Goal: Information Seeking & Learning: Learn about a topic

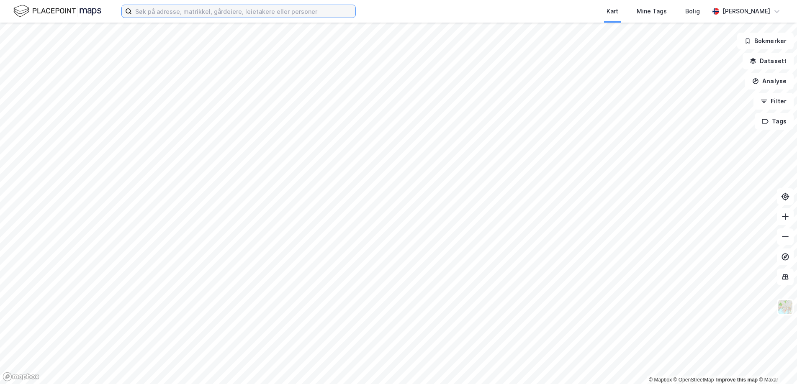
click at [272, 17] on input at bounding box center [244, 11] width 224 height 13
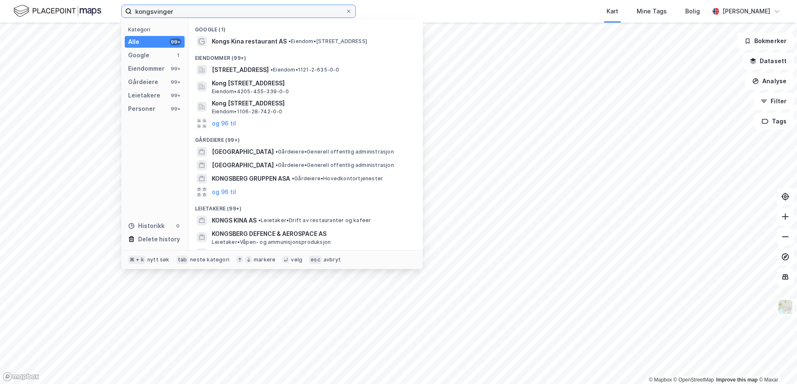
type input "kongsvinger"
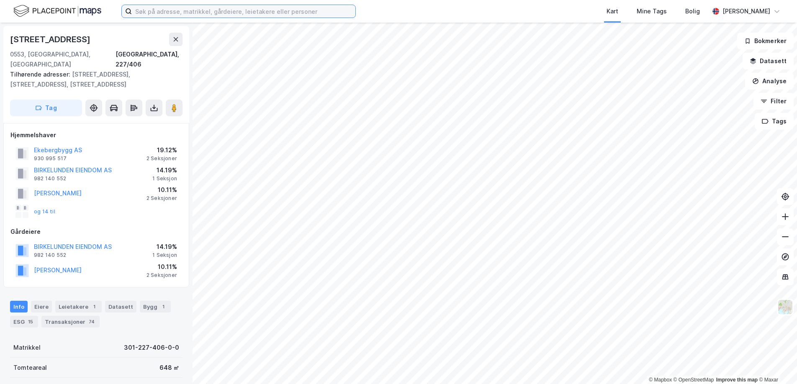
click at [311, 12] on input at bounding box center [244, 11] width 224 height 13
click at [174, 40] on icon at bounding box center [175, 39] width 7 height 7
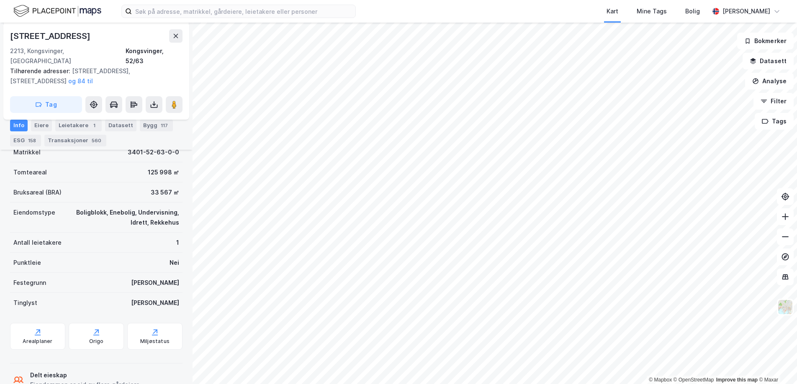
scroll to position [200, 0]
click at [460, 384] on html "Kart Mine Tags [PERSON_NAME] © Mapbox © OpenStreetMap Improve this map © Maxar …" at bounding box center [398, 192] width 797 height 384
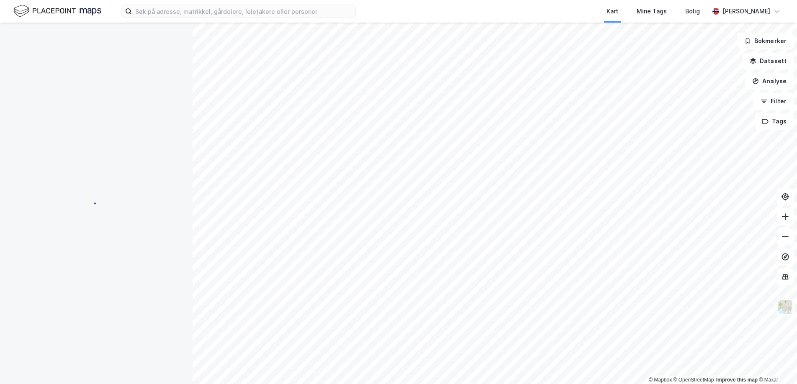
scroll to position [1, 0]
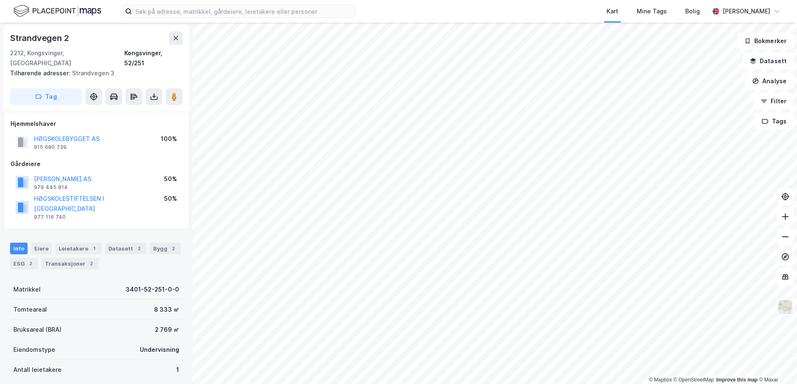
scroll to position [1, 0]
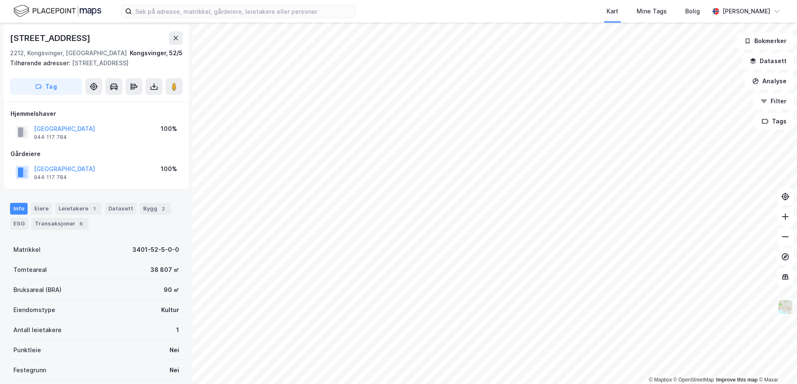
scroll to position [1, 0]
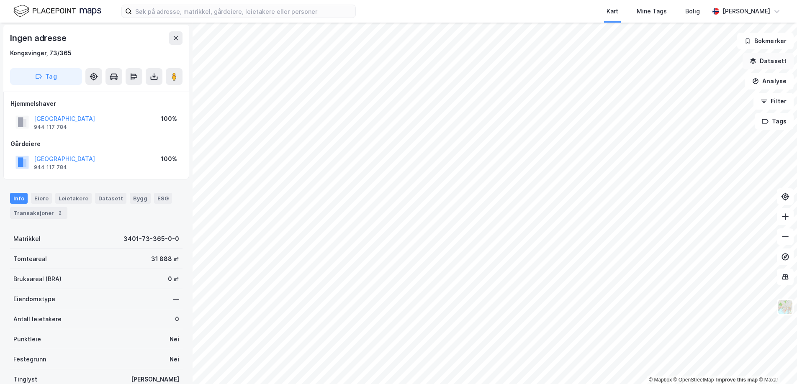
click at [762, 64] on button "Datasett" at bounding box center [768, 61] width 51 height 17
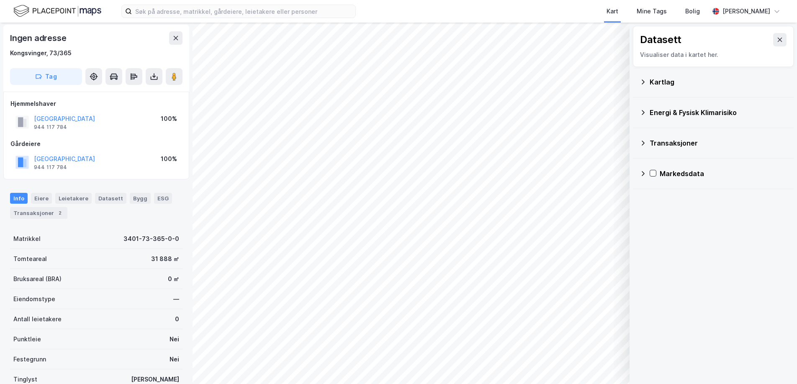
click at [644, 79] on icon at bounding box center [643, 82] width 7 height 7
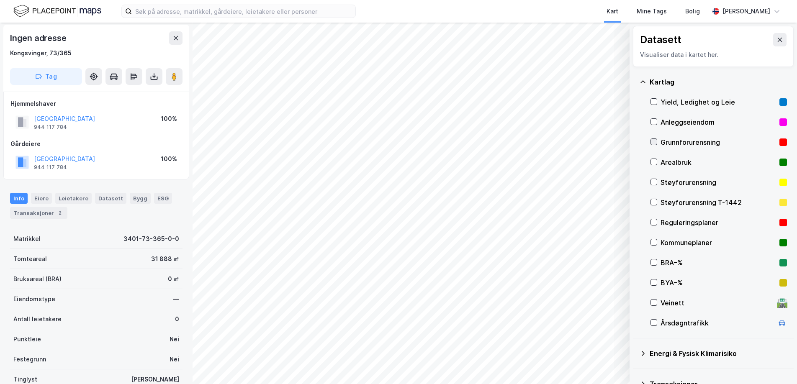
click at [656, 142] on icon at bounding box center [654, 142] width 6 height 6
click at [655, 180] on icon at bounding box center [654, 182] width 6 height 6
click at [655, 200] on icon at bounding box center [654, 202] width 6 height 6
click at [656, 142] on icon at bounding box center [654, 142] width 6 height 6
click at [655, 219] on icon at bounding box center [654, 222] width 6 height 6
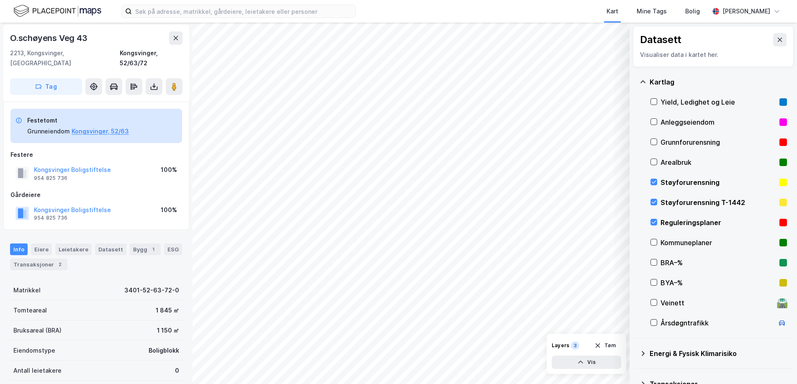
scroll to position [1, 0]
click at [173, 36] on icon at bounding box center [175, 38] width 7 height 7
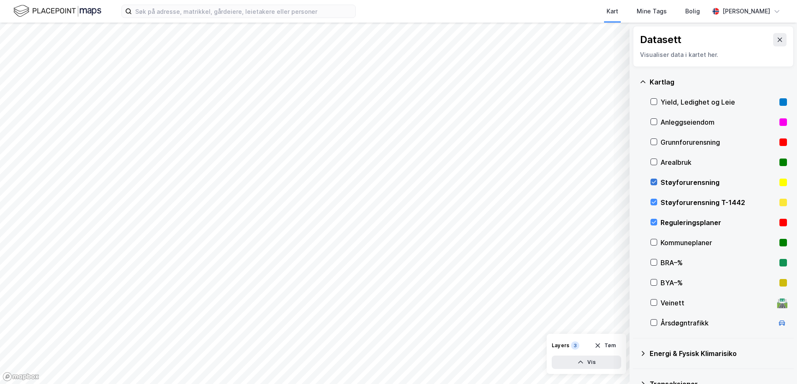
click at [652, 183] on icon at bounding box center [654, 182] width 5 height 3
click at [652, 205] on icon at bounding box center [654, 202] width 6 height 6
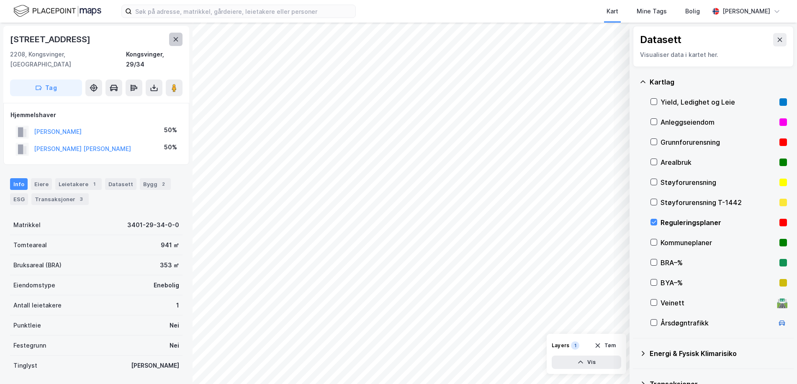
click at [172, 39] on icon at bounding box center [175, 39] width 7 height 7
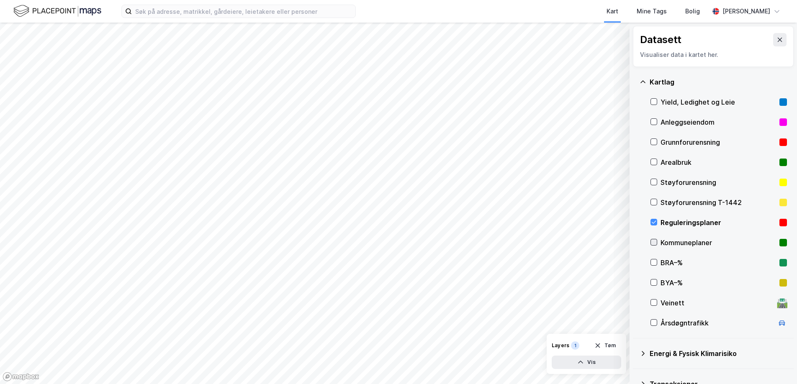
click at [656, 242] on icon at bounding box center [654, 242] width 6 height 6
click at [655, 225] on icon at bounding box center [654, 222] width 6 height 6
click at [654, 243] on icon at bounding box center [654, 242] width 6 height 6
click at [653, 221] on icon at bounding box center [654, 222] width 6 height 6
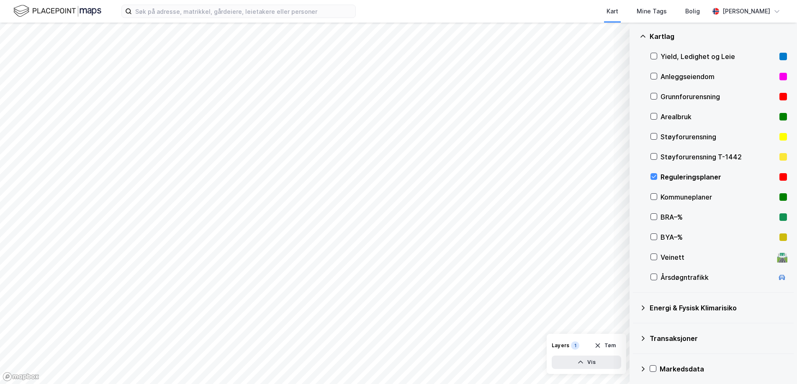
scroll to position [49, 0]
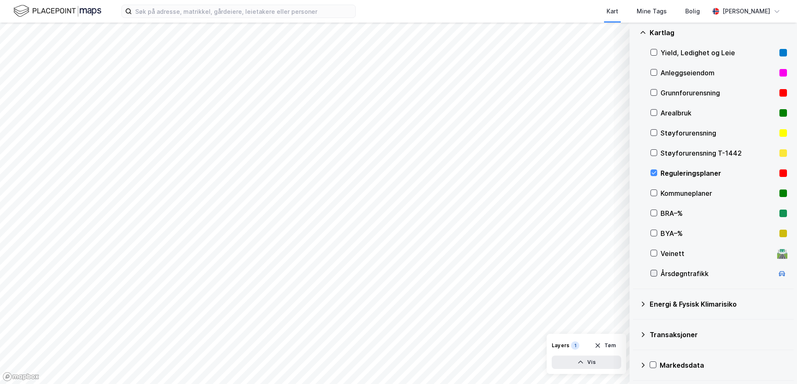
click at [654, 271] on icon at bounding box center [654, 273] width 6 height 6
click at [653, 273] on icon at bounding box center [654, 273] width 6 height 6
click at [644, 303] on icon at bounding box center [643, 304] width 7 height 7
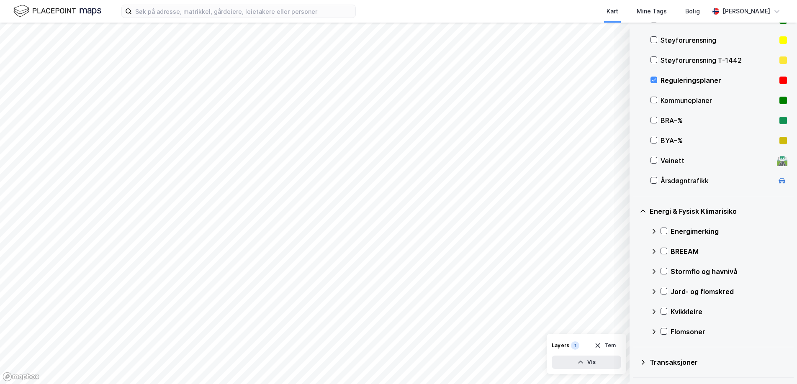
scroll to position [143, 0]
click at [663, 310] on icon at bounding box center [664, 311] width 6 height 6
click at [665, 293] on icon at bounding box center [664, 291] width 6 height 6
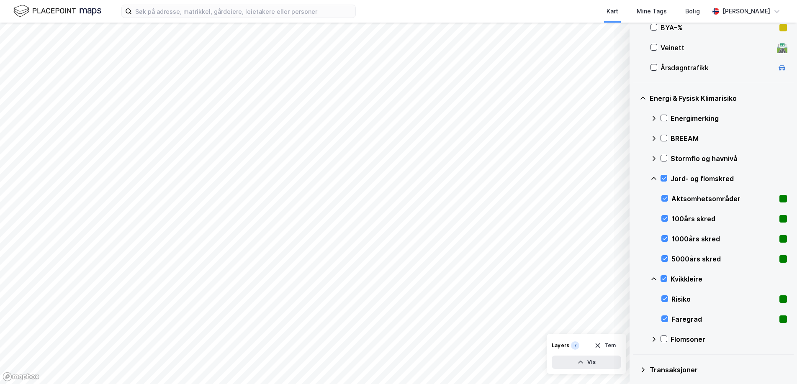
scroll to position [259, 0]
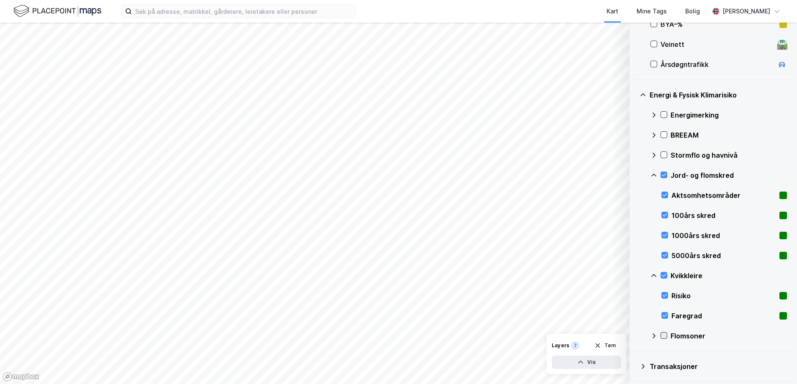
click at [664, 336] on icon at bounding box center [664, 336] width 6 height 6
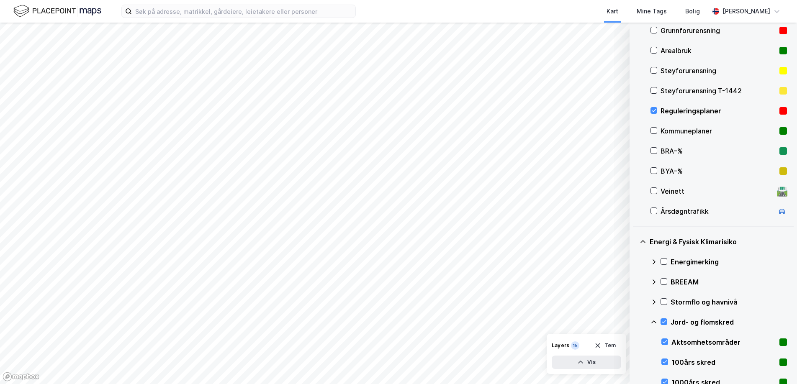
scroll to position [111, 0]
click at [656, 112] on icon at bounding box center [654, 111] width 6 height 6
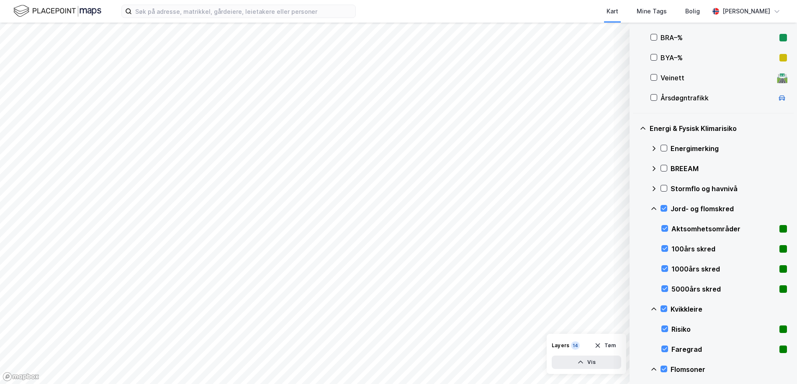
scroll to position [228, 0]
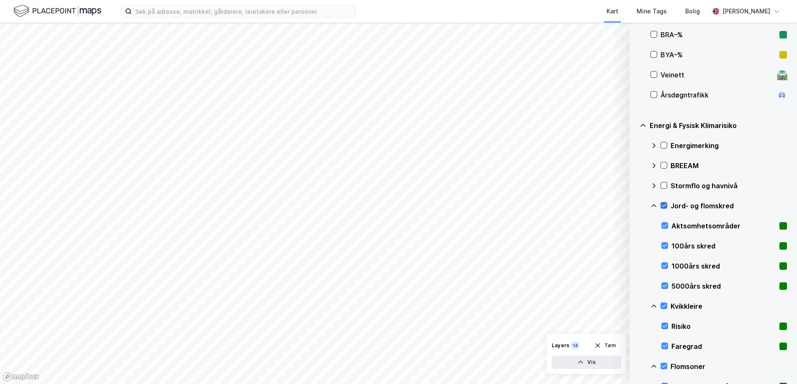
click at [665, 207] on icon at bounding box center [664, 206] width 6 height 6
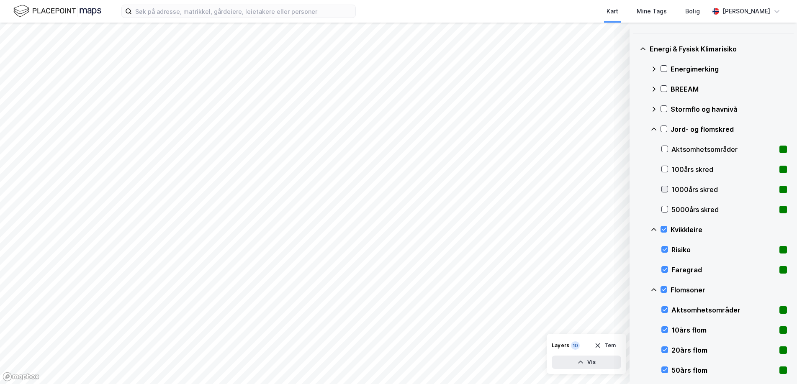
scroll to position [321, 0]
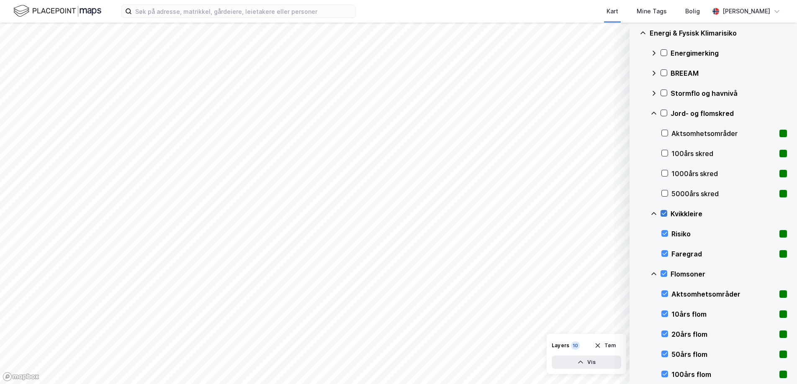
click at [665, 211] on icon at bounding box center [664, 214] width 6 height 6
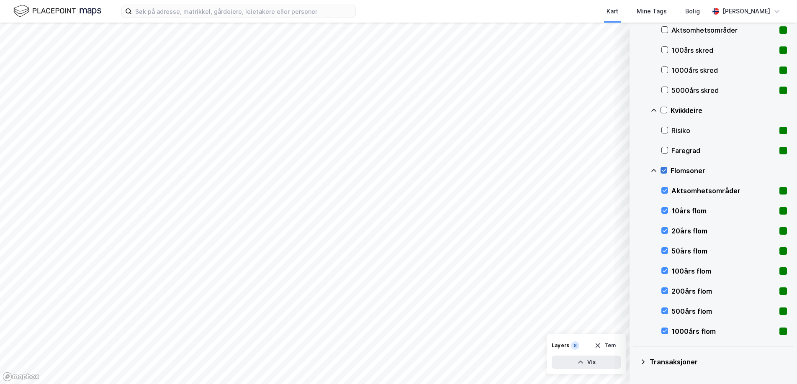
scroll to position [426, 0]
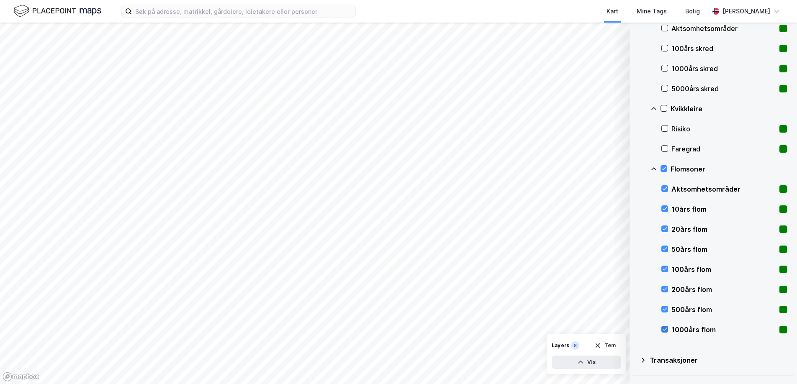
click at [664, 331] on icon at bounding box center [665, 329] width 5 height 3
click at [667, 189] on icon at bounding box center [665, 189] width 6 height 6
click at [666, 211] on icon at bounding box center [665, 209] width 6 height 6
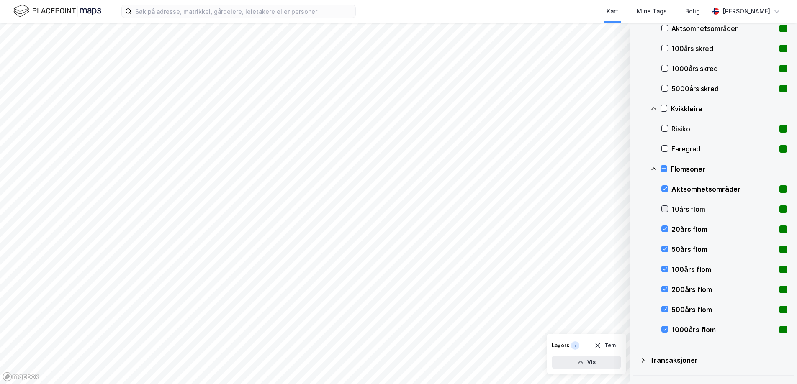
click at [666, 211] on icon at bounding box center [665, 209] width 6 height 6
click at [667, 233] on div at bounding box center [665, 229] width 7 height 7
click at [663, 108] on icon at bounding box center [664, 109] width 6 height 6
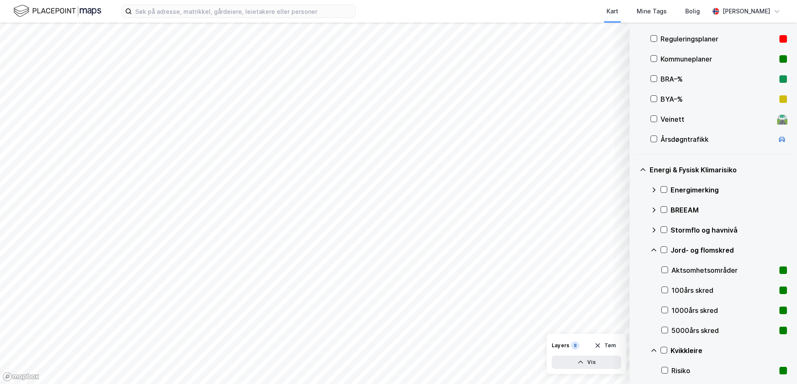
scroll to position [451, 0]
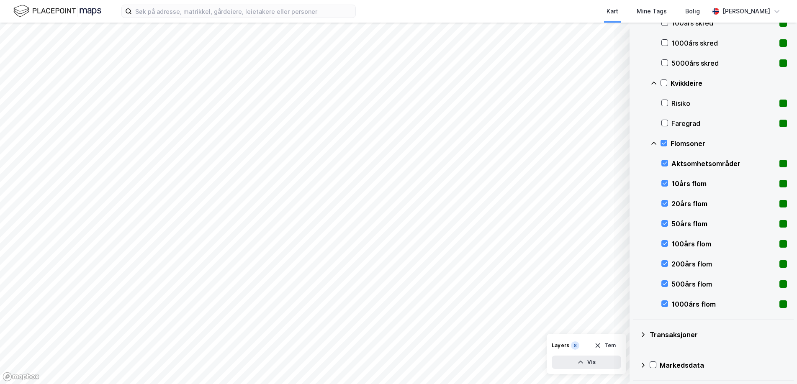
click at [643, 366] on icon at bounding box center [643, 365] width 7 height 7
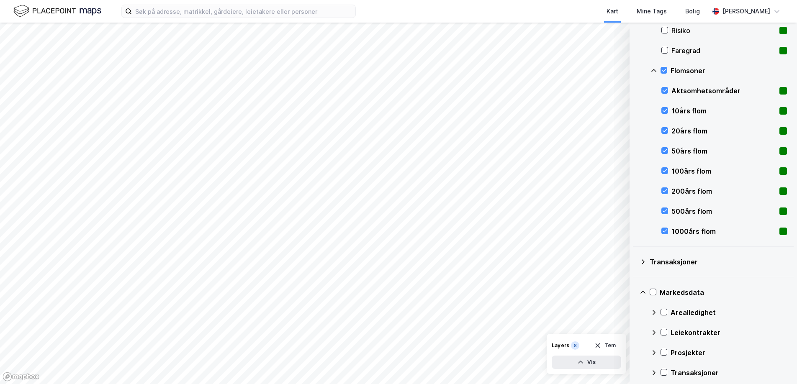
scroll to position [532, 0]
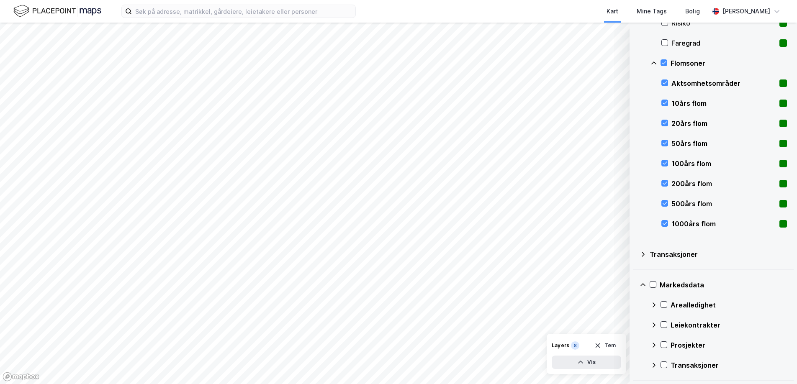
click at [655, 306] on icon at bounding box center [654, 305] width 7 height 7
click at [655, 306] on icon at bounding box center [654, 306] width 7 height 7
click at [644, 287] on icon at bounding box center [643, 286] width 7 height 7
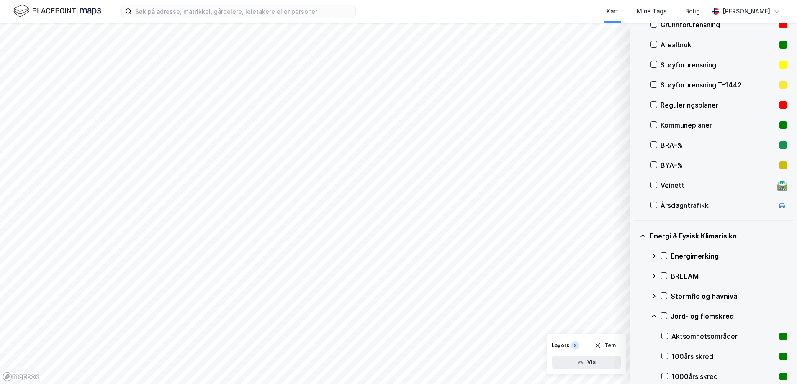
scroll to position [124, 0]
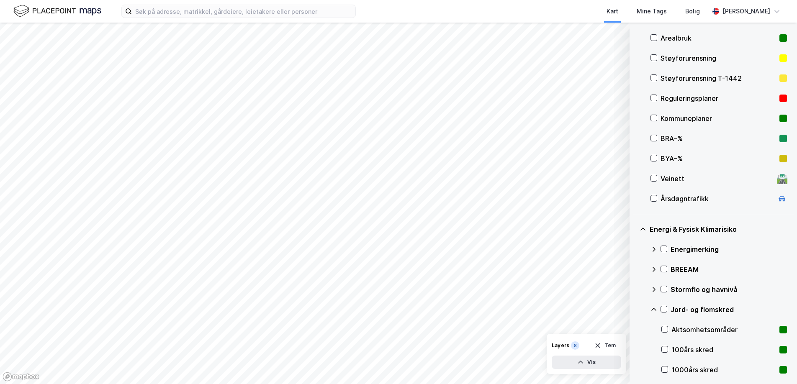
click at [644, 229] on icon at bounding box center [643, 229] width 5 height 3
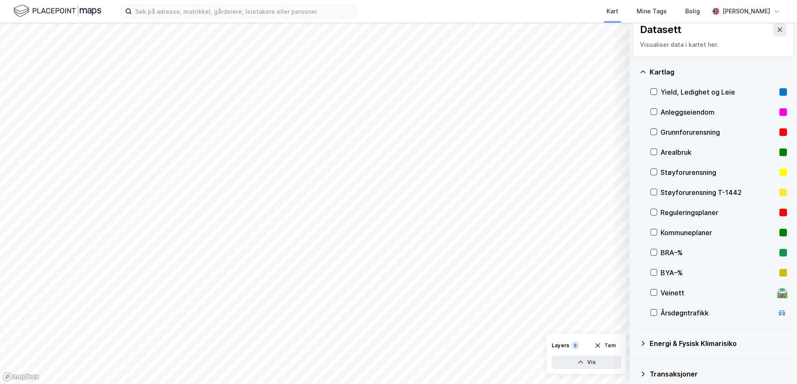
scroll to position [49, 0]
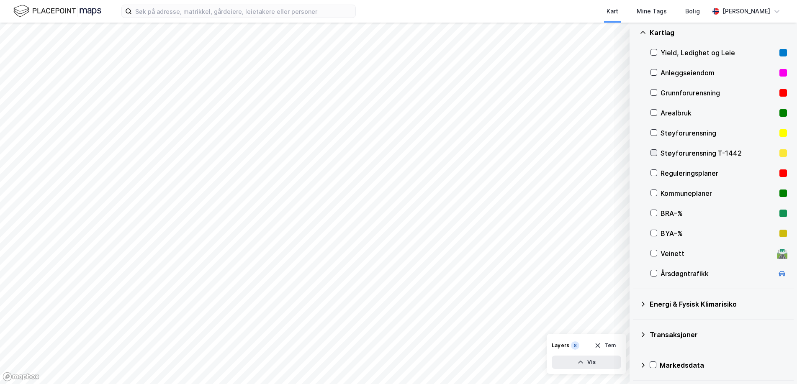
click at [656, 152] on icon at bounding box center [654, 153] width 6 height 6
click at [654, 131] on icon at bounding box center [654, 133] width 6 height 6
click at [655, 134] on icon at bounding box center [654, 133] width 6 height 6
click at [654, 131] on icon at bounding box center [654, 133] width 6 height 6
click at [653, 175] on icon at bounding box center [654, 173] width 6 height 6
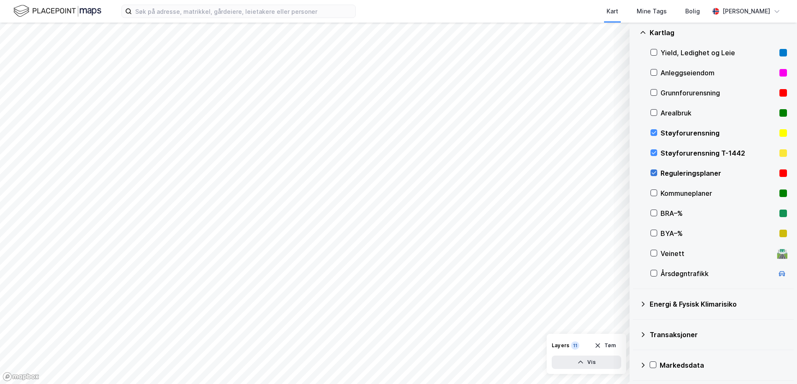
click at [653, 175] on icon at bounding box center [654, 173] width 6 height 6
click at [644, 303] on icon at bounding box center [643, 304] width 7 height 7
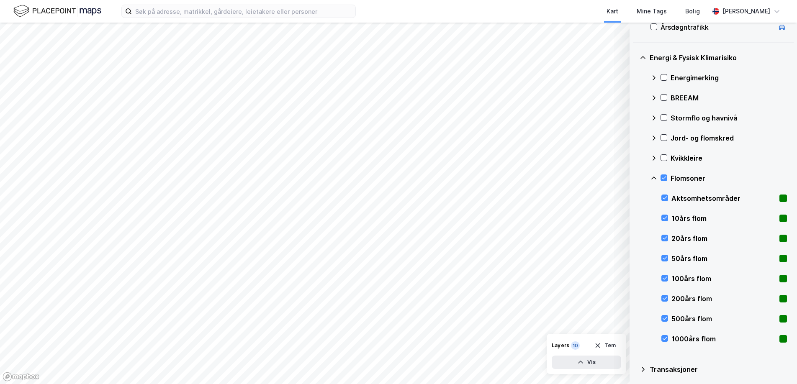
scroll to position [293, 0]
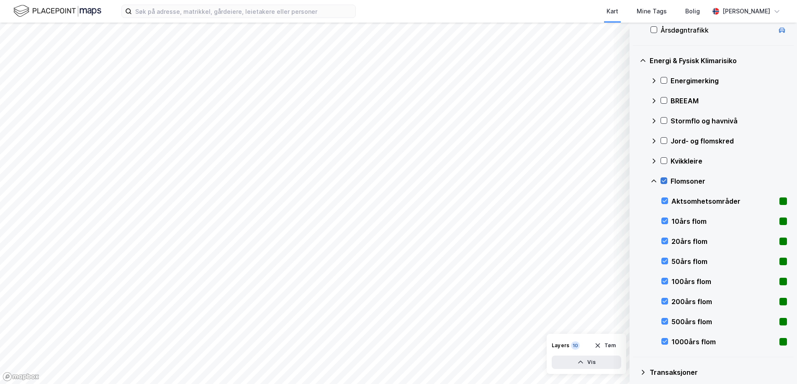
click at [666, 180] on icon at bounding box center [664, 181] width 5 height 3
click at [646, 59] on icon at bounding box center [643, 60] width 7 height 7
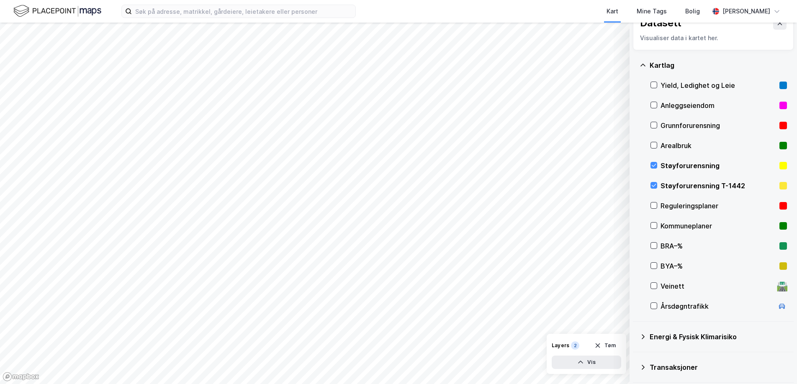
scroll to position [0, 0]
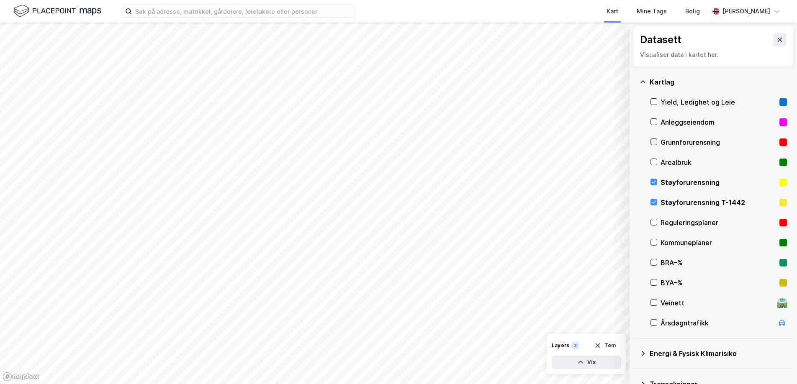
click at [655, 142] on icon at bounding box center [654, 142] width 5 height 3
click at [656, 139] on icon at bounding box center [654, 142] width 6 height 6
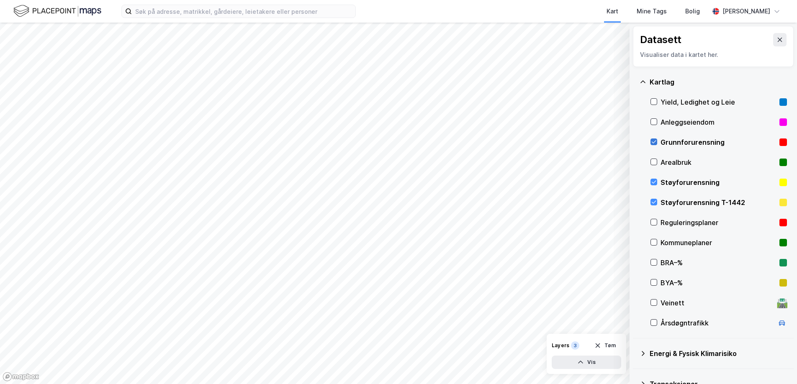
click at [656, 139] on icon at bounding box center [654, 142] width 6 height 6
click at [654, 124] on icon at bounding box center [654, 122] width 6 height 6
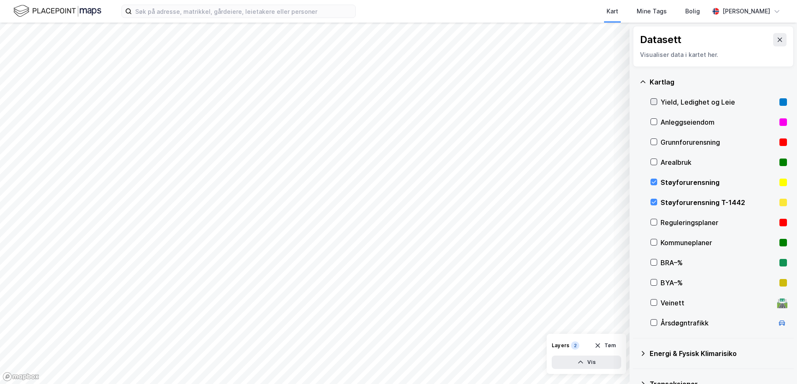
click at [655, 100] on icon at bounding box center [654, 102] width 6 height 6
click at [656, 162] on icon at bounding box center [654, 162] width 6 height 6
click at [654, 163] on icon at bounding box center [654, 162] width 5 height 3
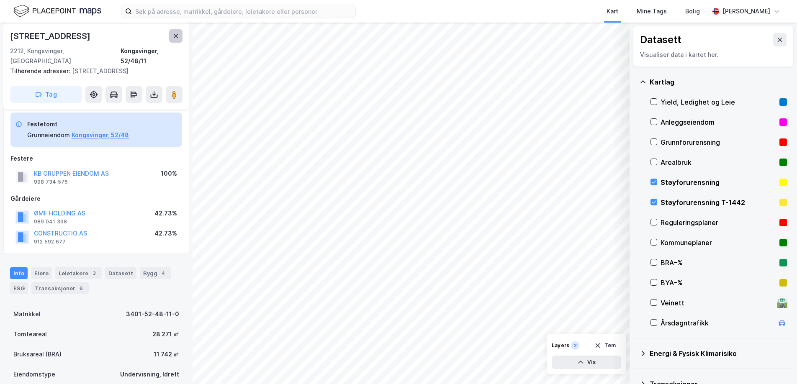
click at [176, 39] on button at bounding box center [175, 35] width 13 height 13
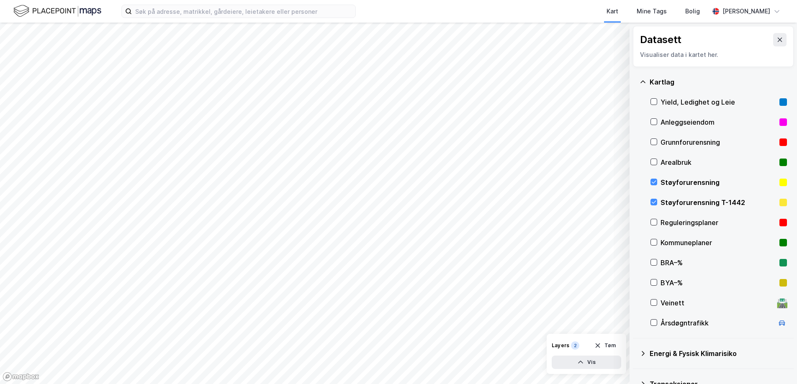
scroll to position [49, 0]
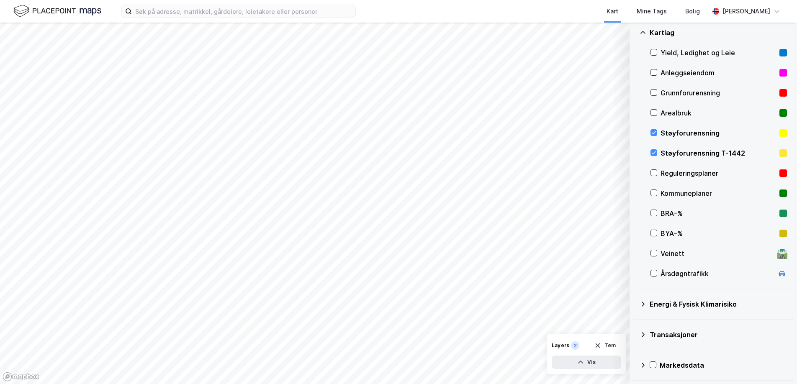
click at [642, 305] on icon at bounding box center [643, 304] width 7 height 7
click at [655, 134] on icon at bounding box center [654, 133] width 6 height 6
click at [654, 150] on icon at bounding box center [654, 153] width 6 height 6
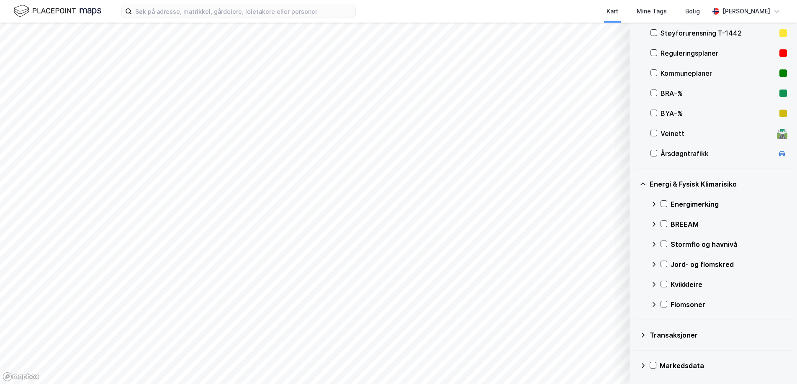
scroll to position [170, 0]
click at [662, 306] on icon at bounding box center [664, 304] width 6 height 6
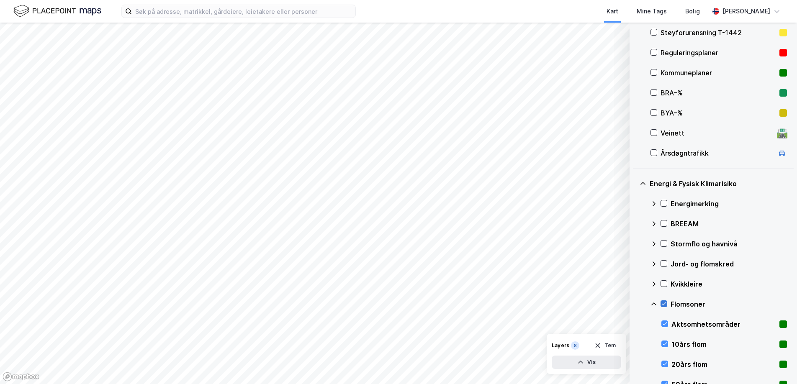
click at [661, 306] on div at bounding box center [664, 304] width 7 height 7
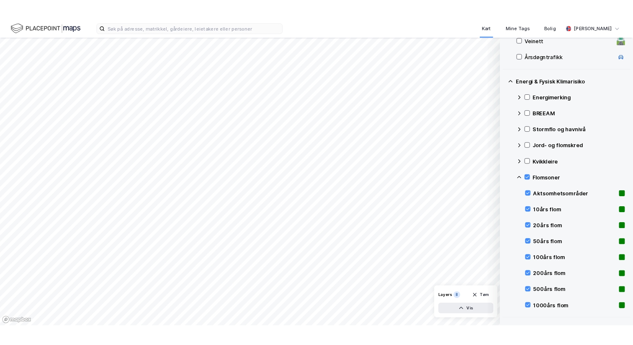
scroll to position [331, 0]
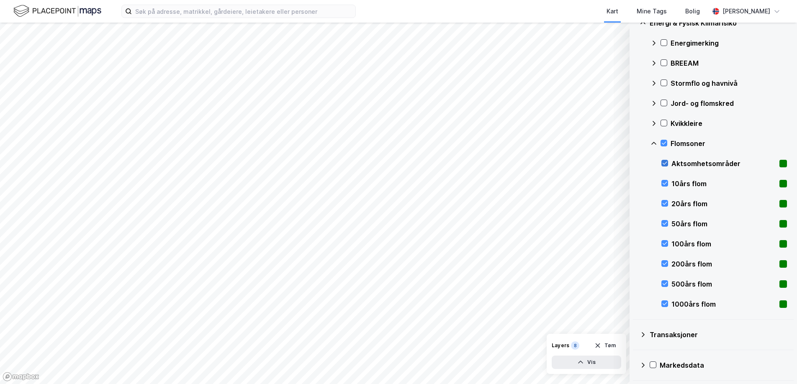
click at [665, 165] on icon at bounding box center [665, 163] width 6 height 6
